Goal: Transaction & Acquisition: Purchase product/service

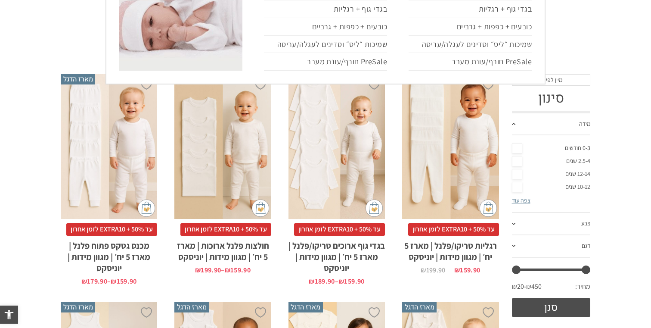
scroll to position [149, 0]
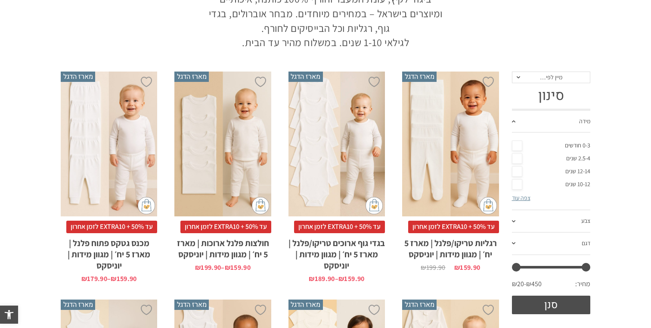
click at [454, 191] on div "x בחירת מידה 0-3m 3-6m 6-12m 12-18m 18-24m 24-30m בחירת סוג בד טריקו (עונת מעבר…" at bounding box center [450, 143] width 96 height 145
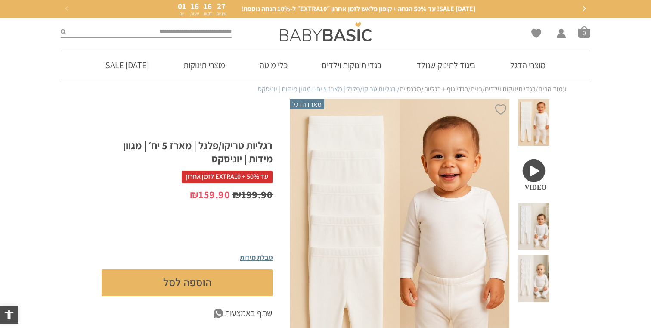
scroll to position [99, 0]
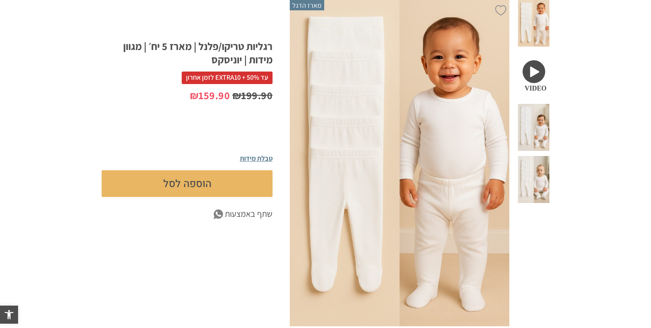
click at [259, 197] on button "הוספה לסל" at bounding box center [187, 183] width 171 height 27
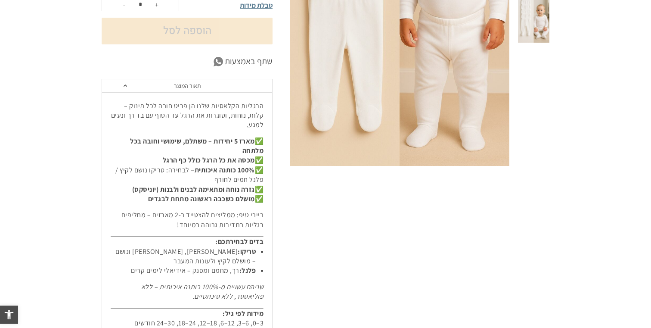
scroll to position [276, 0]
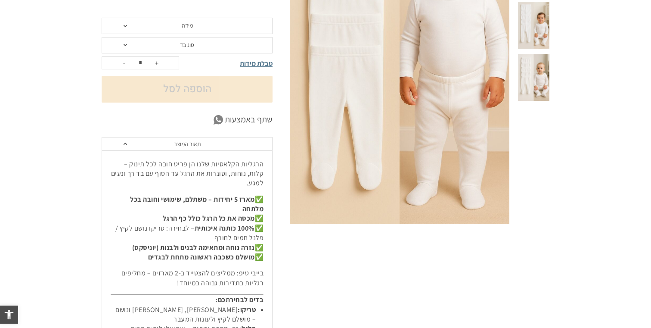
click at [203, 102] on button "הוספה לסל" at bounding box center [187, 89] width 171 height 27
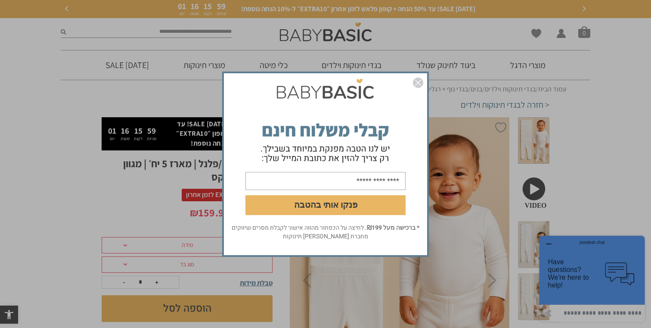
scroll to position [0, 0]
click at [416, 82] on img "סגור" at bounding box center [418, 83] width 10 height 10
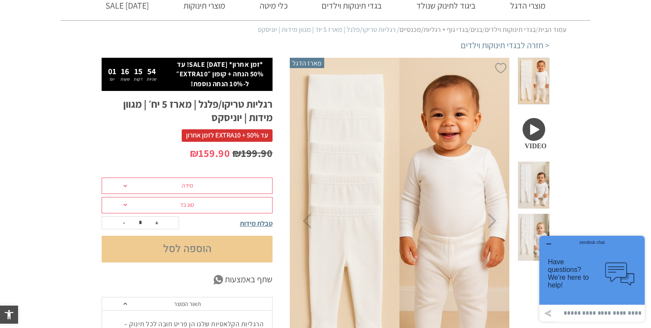
scroll to position [61, 0]
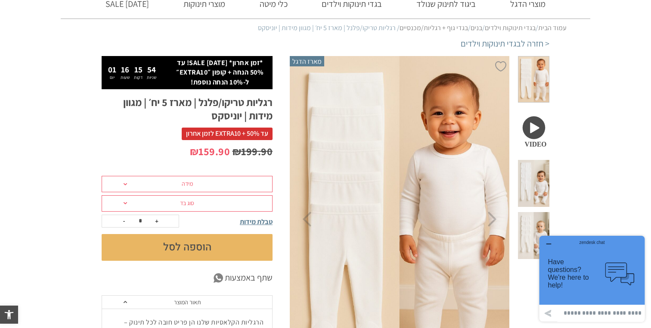
click at [203, 186] on span "מידה" at bounding box center [187, 184] width 171 height 16
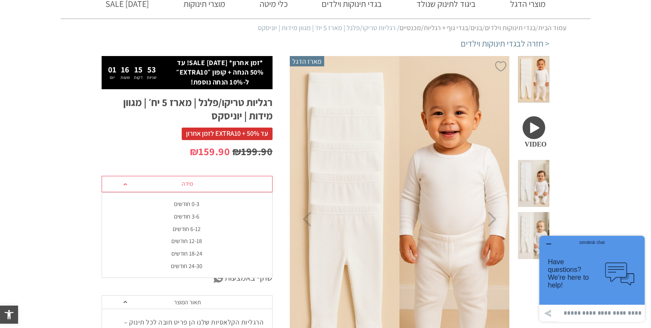
click at [201, 210] on li "3-6 חודשים" at bounding box center [186, 216] width 171 height 12
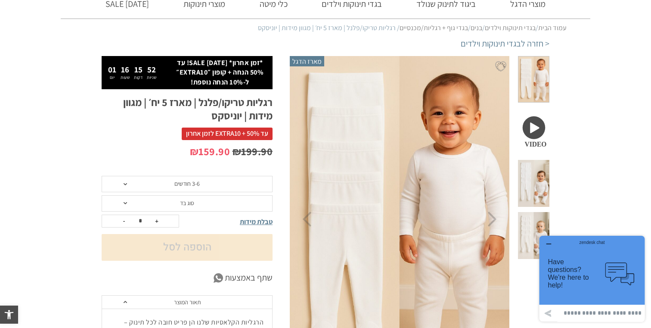
click at [201, 202] on span "סוג בד" at bounding box center [187, 203] width 171 height 16
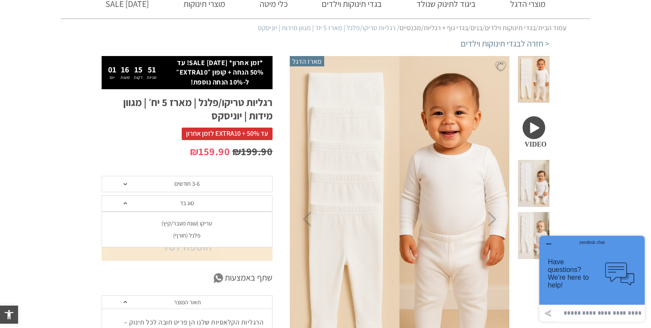
click at [203, 223] on div "טריקו (עונת מעבר/קיץ)" at bounding box center [186, 223] width 171 height 7
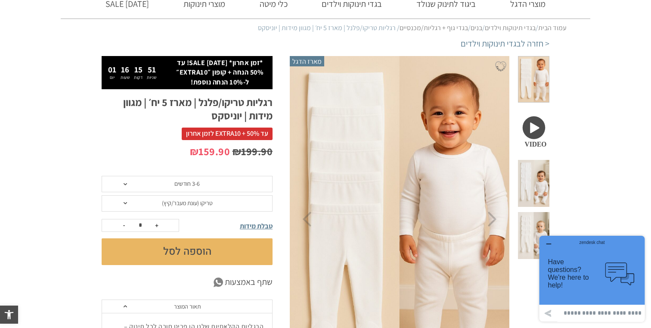
click at [210, 247] on button "הוספה לסל" at bounding box center [187, 251] width 171 height 27
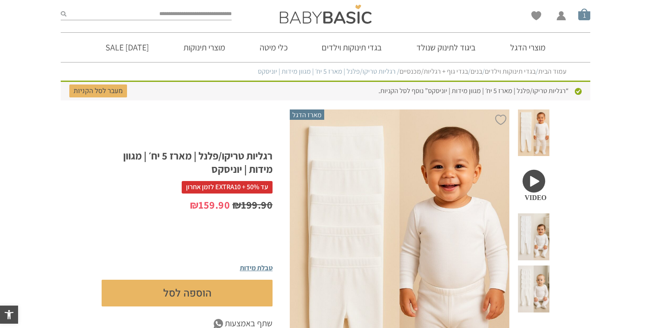
click at [584, 13] on span "סל קניות" at bounding box center [584, 14] width 12 height 12
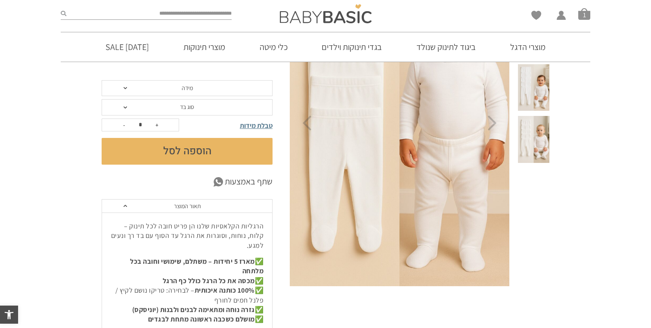
scroll to position [247, 0]
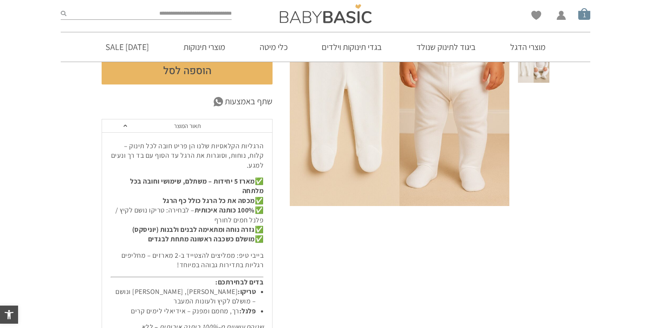
click at [589, 17] on span "סל קניות" at bounding box center [584, 14] width 12 height 12
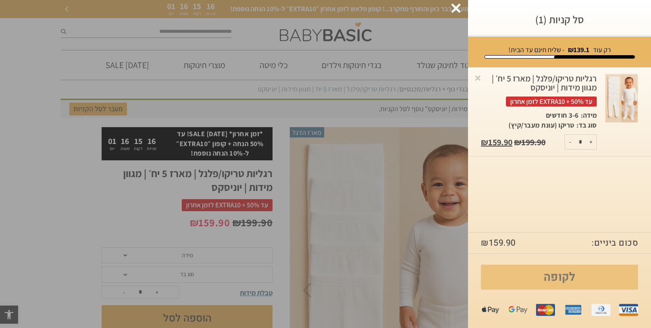
click at [592, 280] on link "לקופה" at bounding box center [559, 276] width 157 height 25
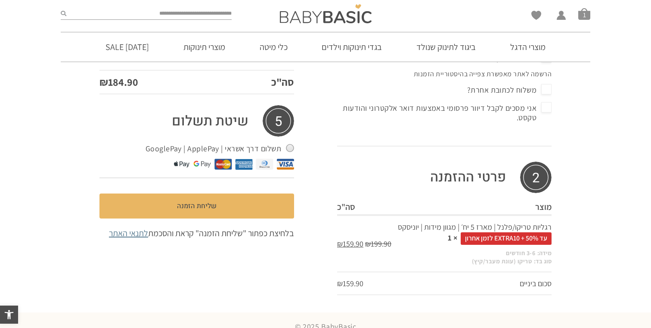
scroll to position [358, 0]
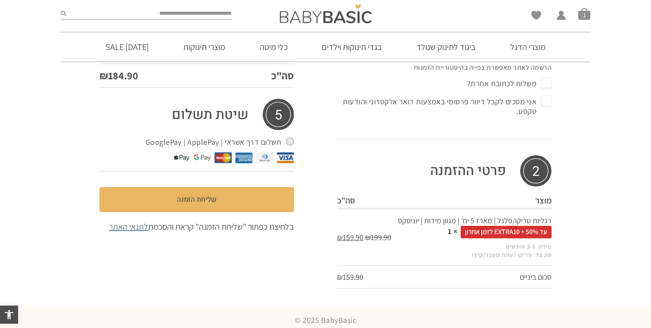
click at [503, 161] on h3 "פרטי ההזמנה" at bounding box center [444, 170] width 214 height 31
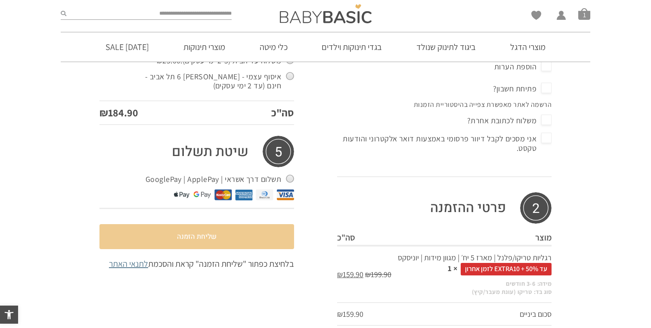
scroll to position [0, 0]
click at [273, 231] on button "שליחת הזמנה" at bounding box center [196, 236] width 195 height 25
